Goal: Find specific page/section: Find specific page/section

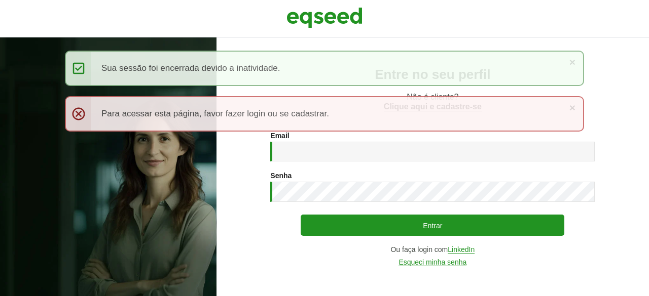
type input "**********"
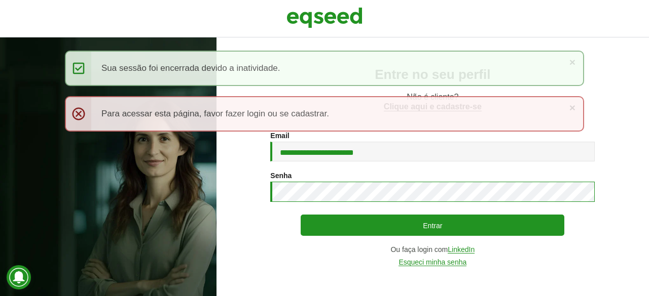
click at [300, 215] on button "Entrar" at bounding box center [431, 225] width 263 height 21
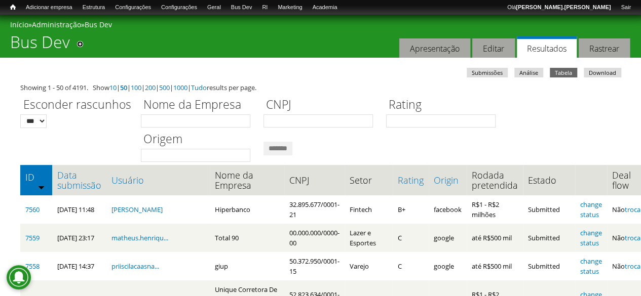
scroll to position [101, 0]
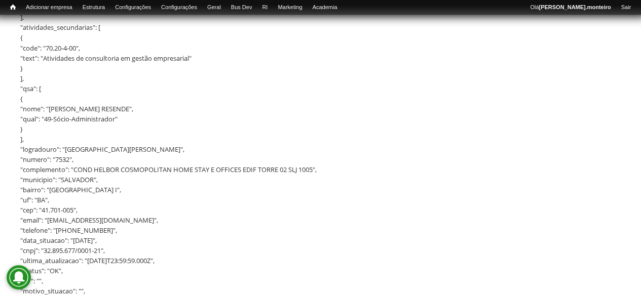
scroll to position [783, 0]
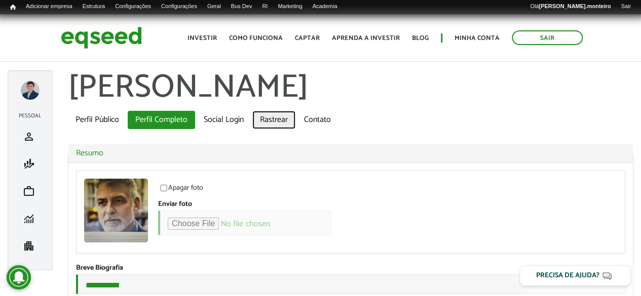
click at [272, 118] on link "Rastrear" at bounding box center [273, 120] width 43 height 18
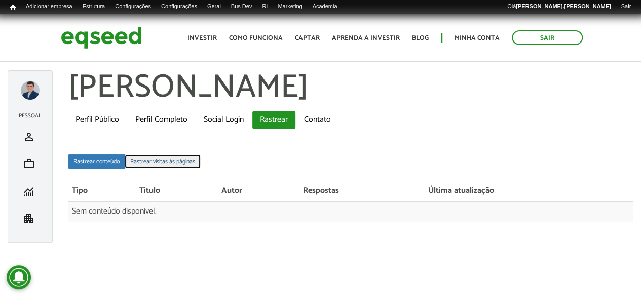
click at [176, 159] on link "Rastrear visitas às páginas" at bounding box center [163, 162] width 76 height 15
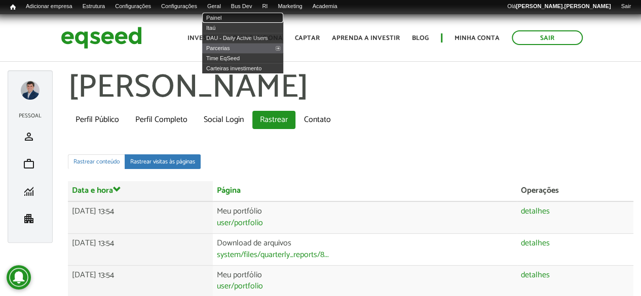
click at [232, 15] on link "Painel" at bounding box center [242, 18] width 81 height 10
